Goal: Check status

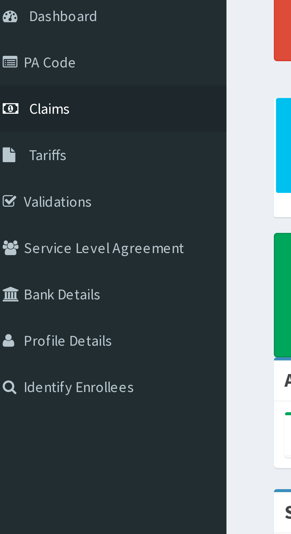
click at [22, 91] on span "Claims" at bounding box center [19, 90] width 12 height 5
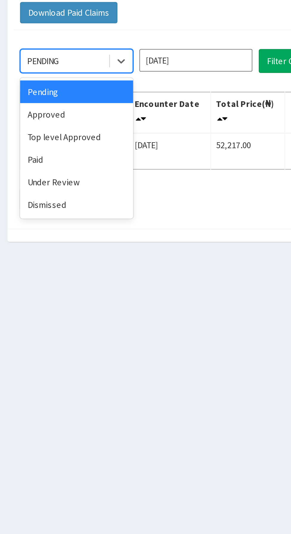
click at [103, 104] on div "Approved" at bounding box center [105, 102] width 53 height 11
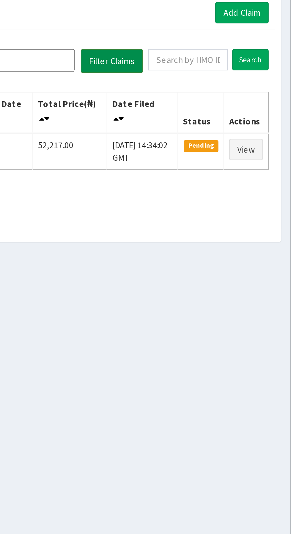
click at [206, 78] on button "Filter Claims" at bounding box center [206, 77] width 29 height 11
